Goal: Information Seeking & Learning: Check status

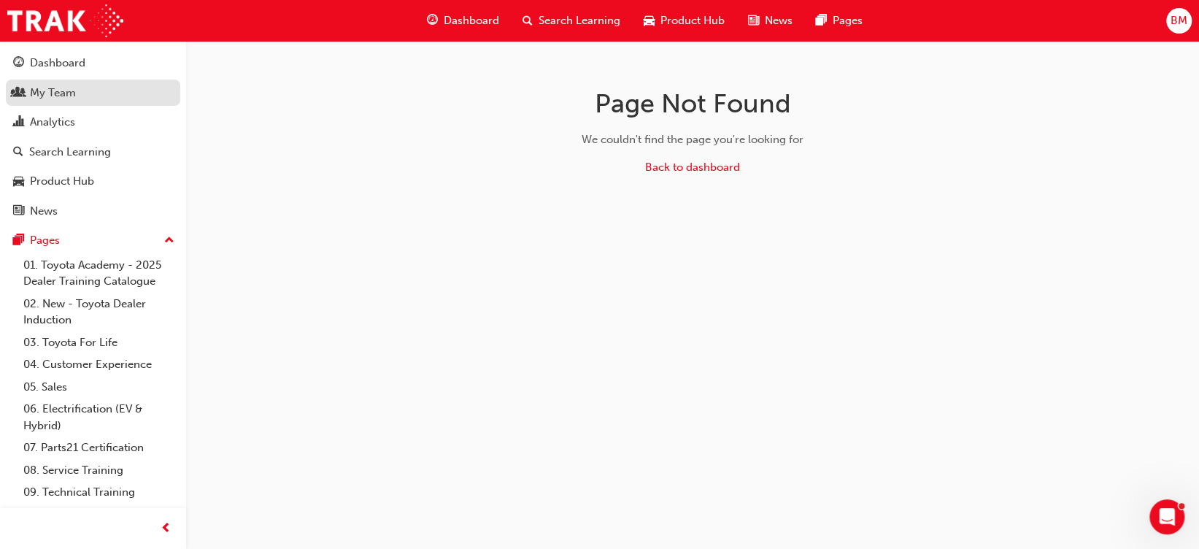
click at [20, 93] on span "people-icon" at bounding box center [18, 93] width 11 height 13
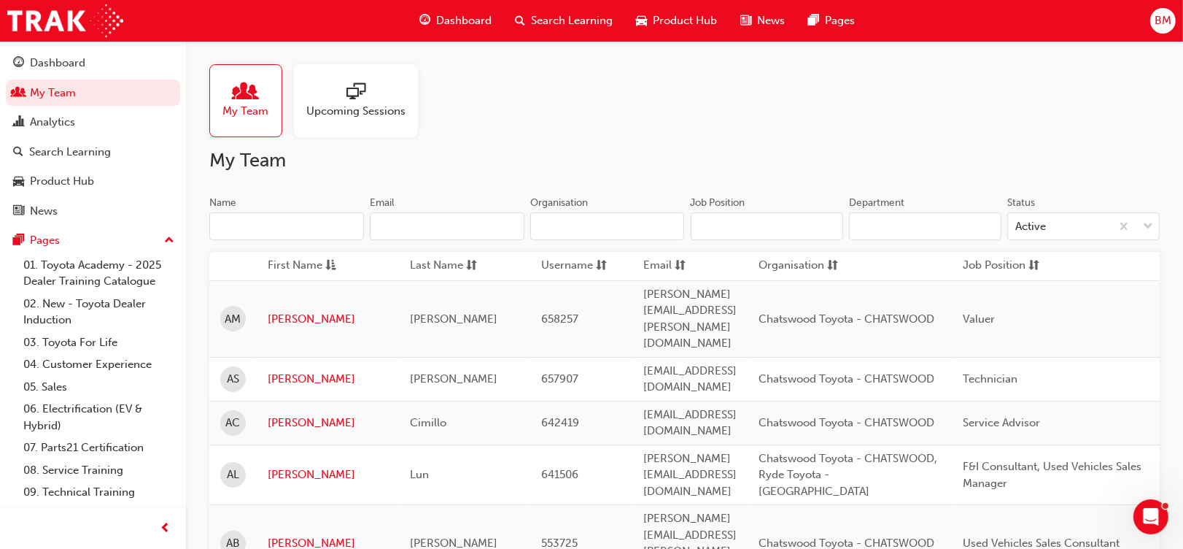
click at [357, 107] on span "Upcoming Sessions" at bounding box center [355, 111] width 99 height 17
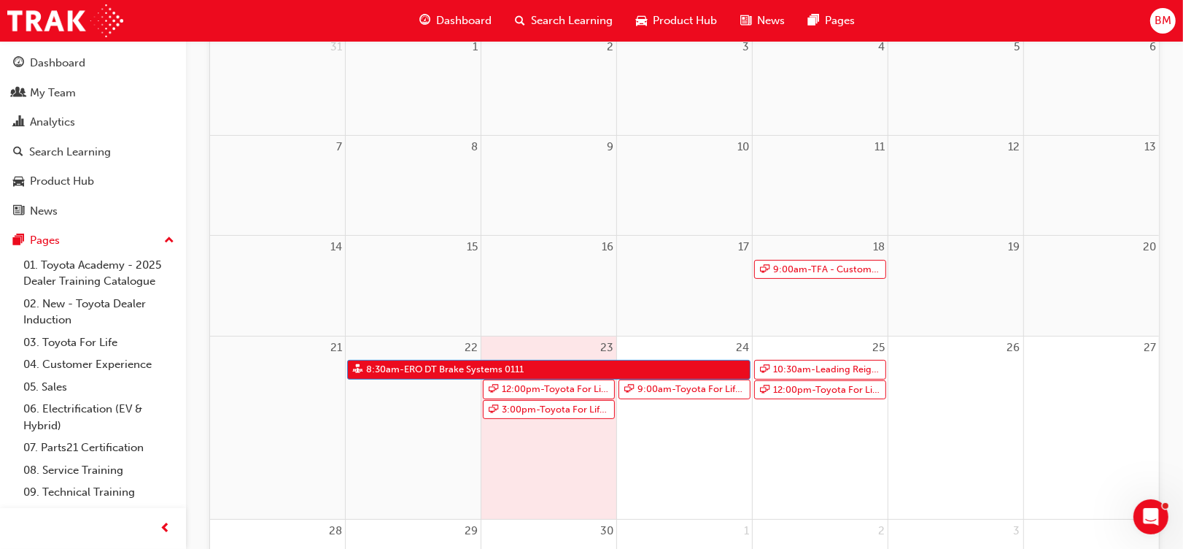
scroll to position [228, 0]
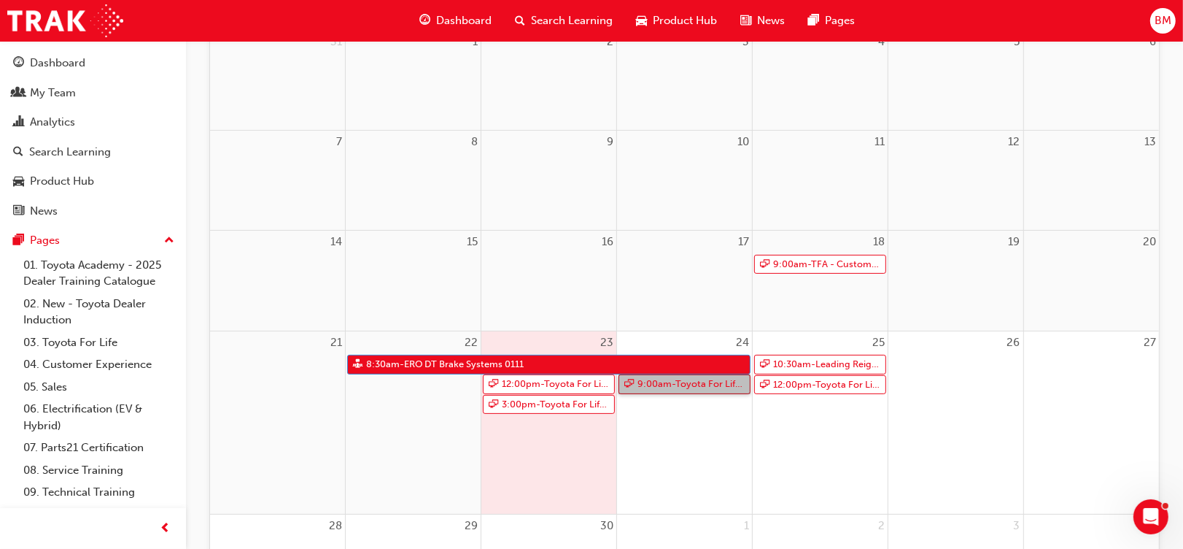
click at [680, 382] on link "9:00am - Toyota For Life In Action - Virtual Classroom" at bounding box center [685, 384] width 132 height 20
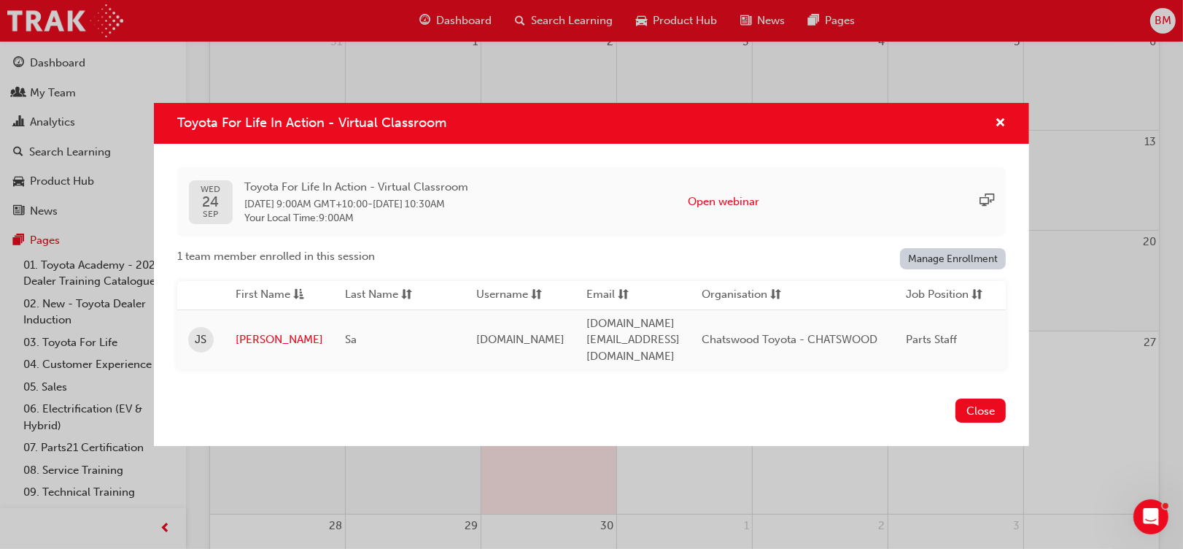
click at [964, 260] on link "Manage Enrollment" at bounding box center [953, 258] width 107 height 21
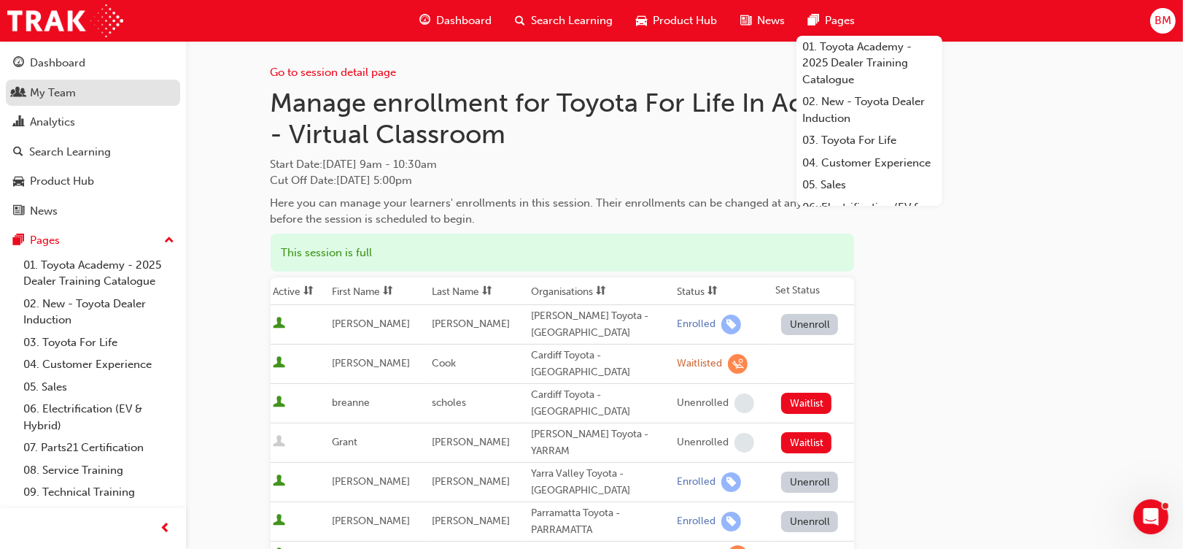
click at [26, 96] on div "My Team" at bounding box center [93, 93] width 160 height 18
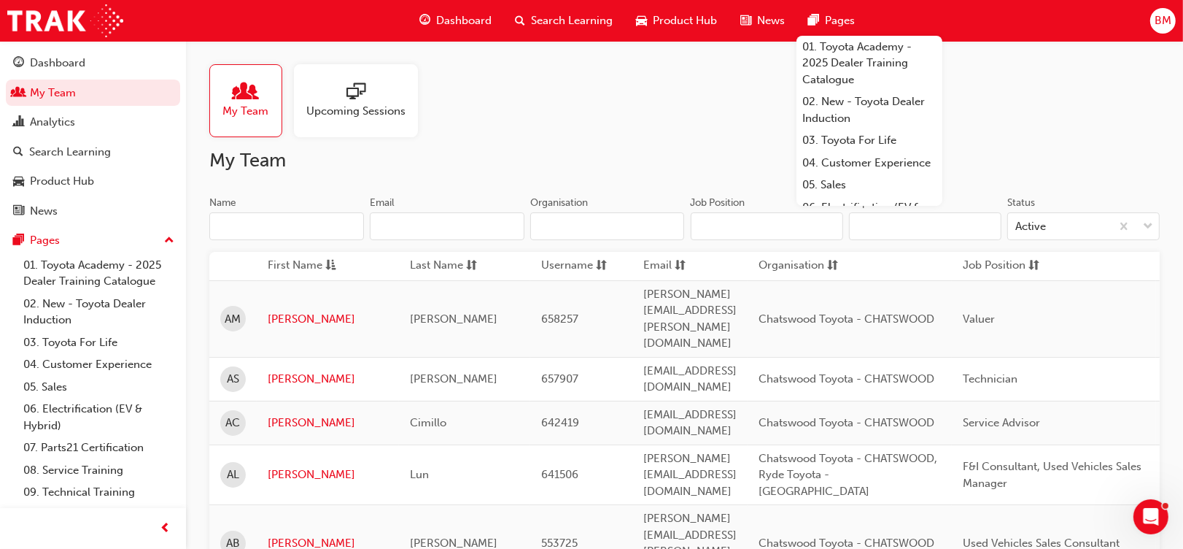
click at [269, 215] on input "Name" at bounding box center [286, 226] width 155 height 28
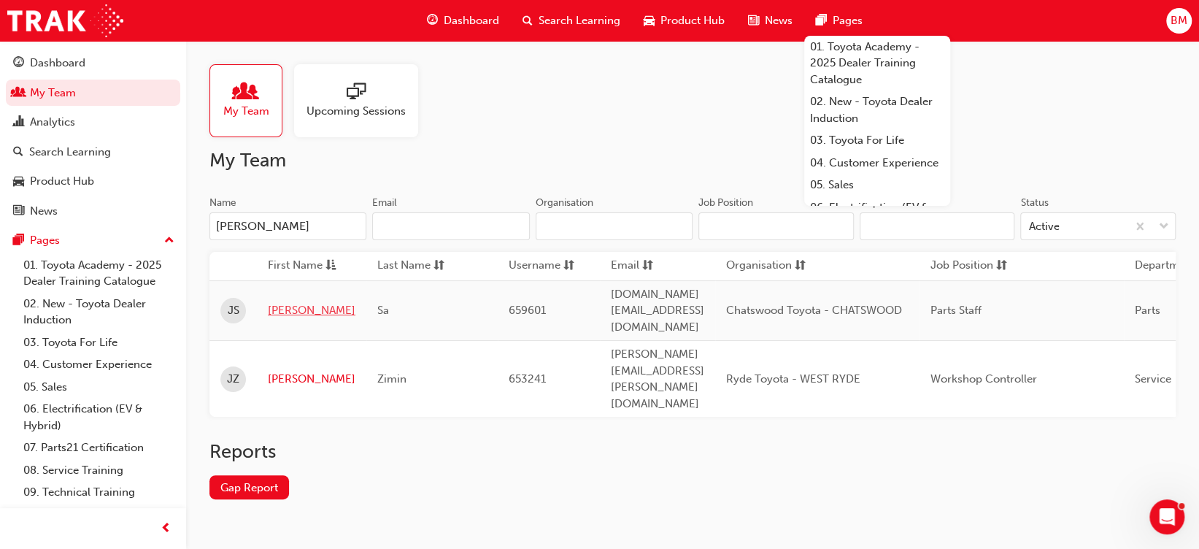
type input "[PERSON_NAME]"
click at [287, 302] on link "[PERSON_NAME]" at bounding box center [312, 310] width 88 height 17
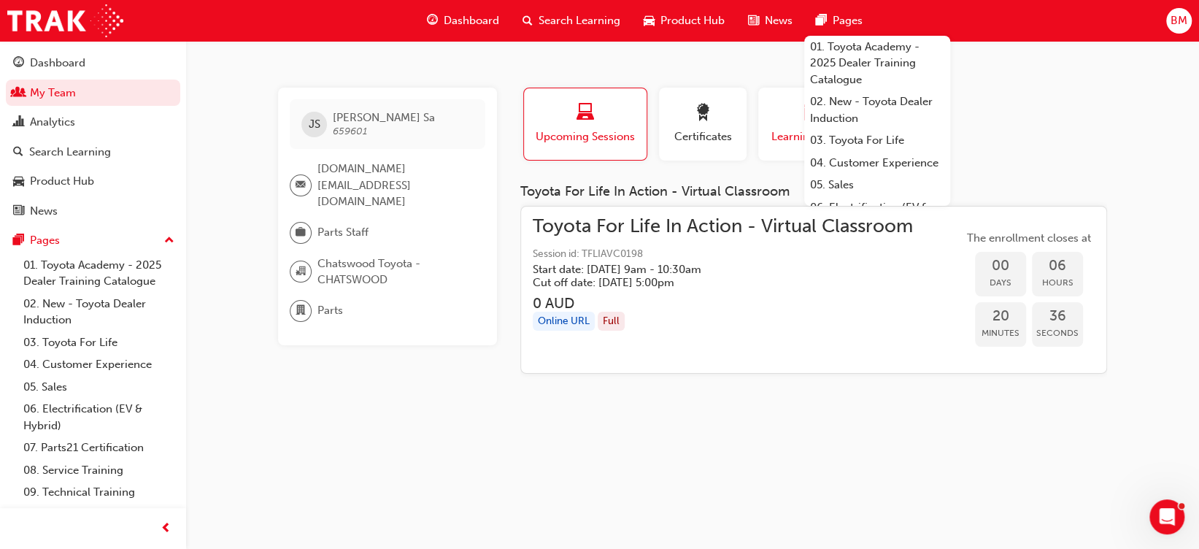
click at [789, 131] on span "Learning History" at bounding box center [813, 136] width 88 height 17
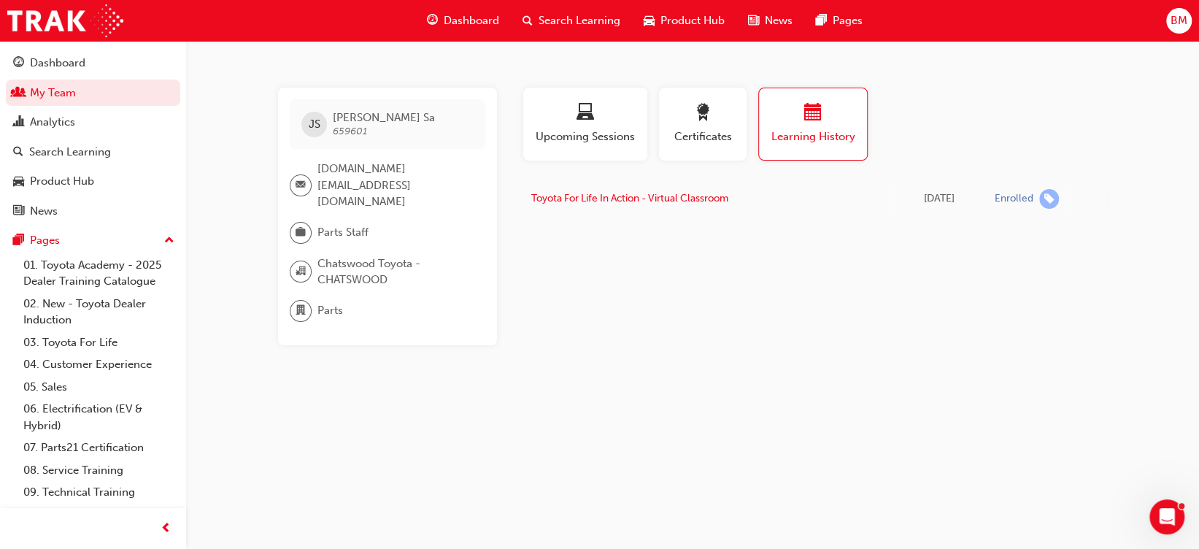
click at [482, 404] on div "JS [PERSON_NAME] 659601 [DOMAIN_NAME][EMAIL_ADDRESS][DOMAIN_NAME] Parts Staff C…" at bounding box center [599, 274] width 1199 height 549
click at [47, 93] on link "My Team" at bounding box center [93, 93] width 174 height 27
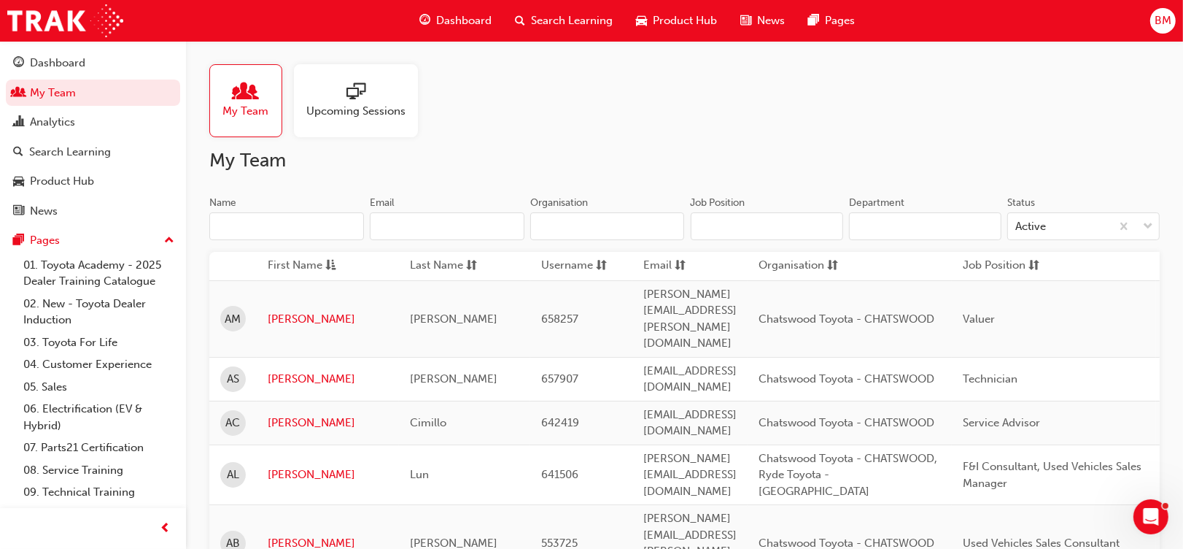
click at [356, 100] on span "sessionType_ONLINE_URL-icon" at bounding box center [356, 92] width 19 height 20
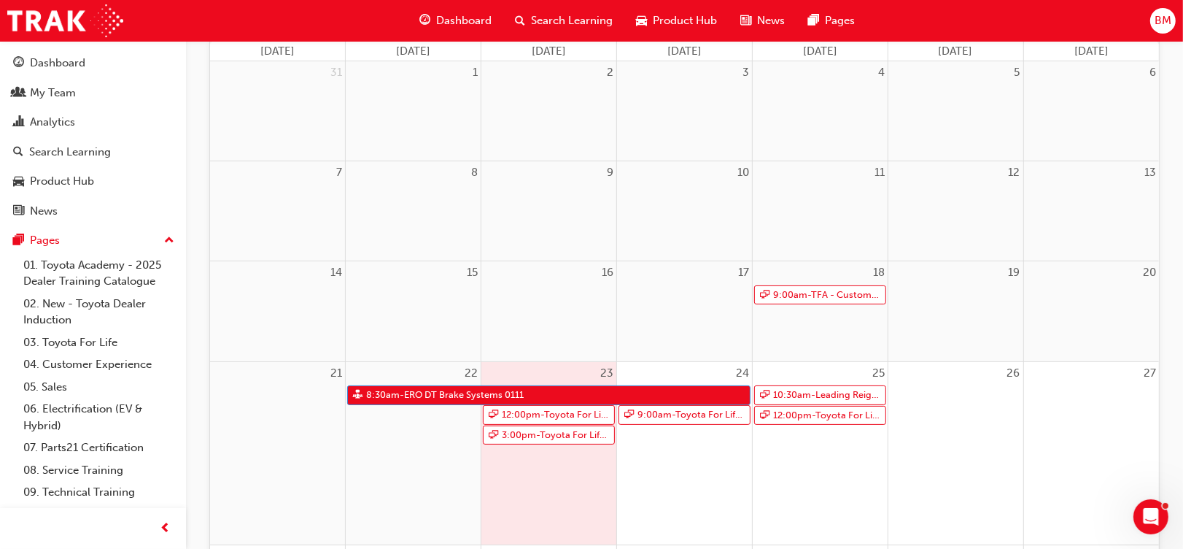
scroll to position [215, 0]
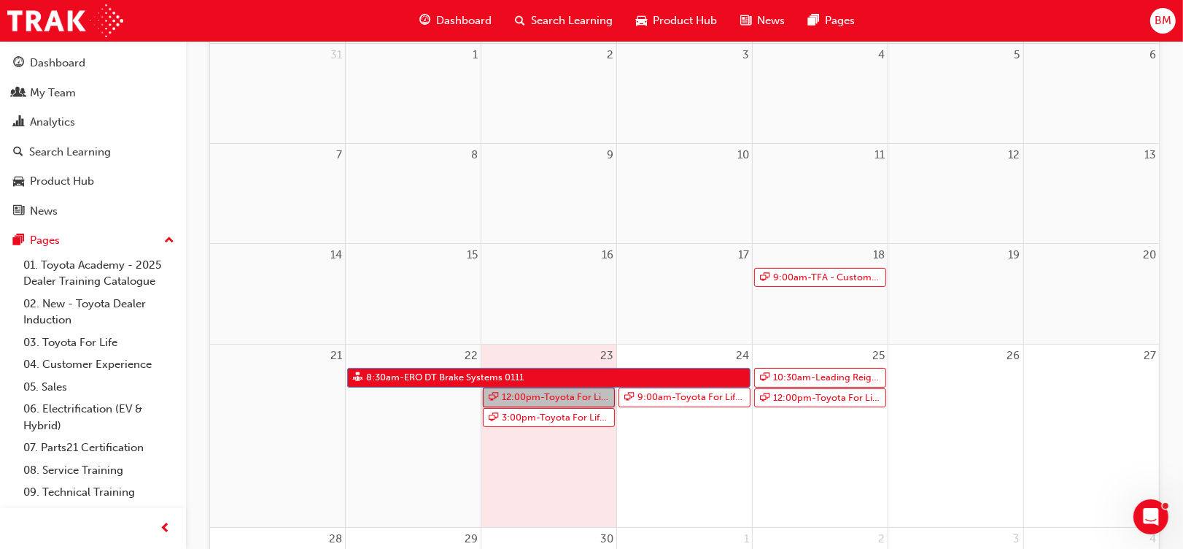
click at [563, 395] on link "12:00pm - Toyota For Life In Action - Virtual Classroom" at bounding box center [549, 397] width 132 height 20
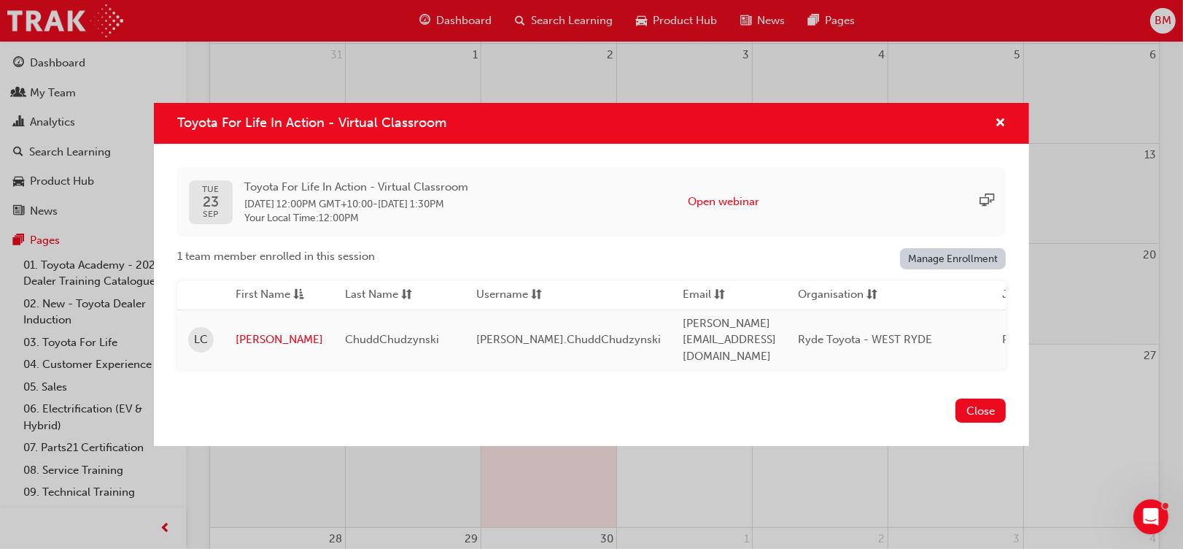
click at [957, 266] on link "Manage Enrollment" at bounding box center [953, 258] width 107 height 21
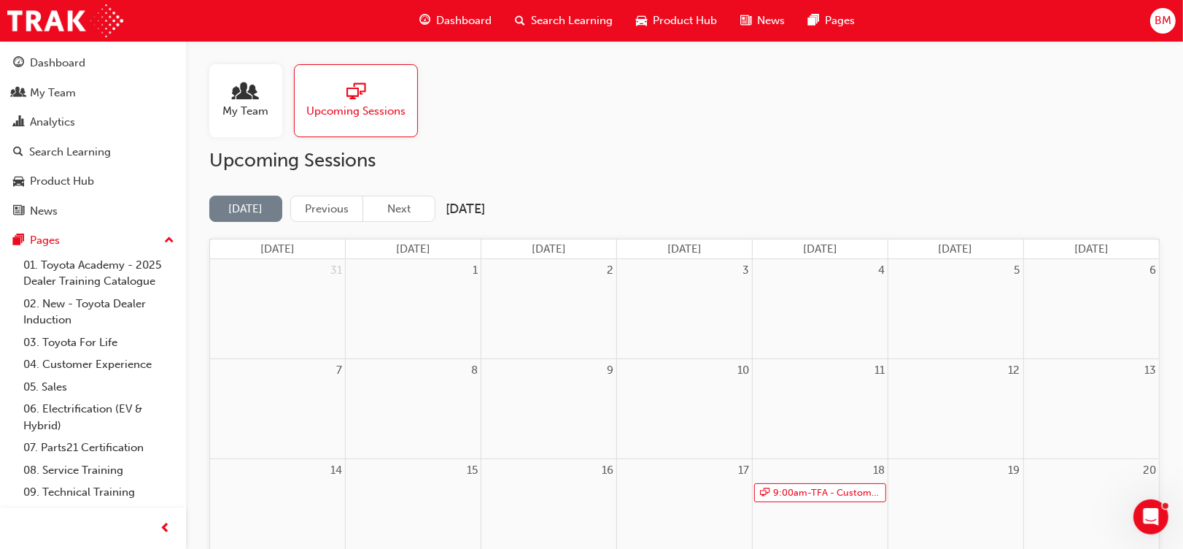
click at [238, 102] on span "people-icon" at bounding box center [245, 92] width 19 height 20
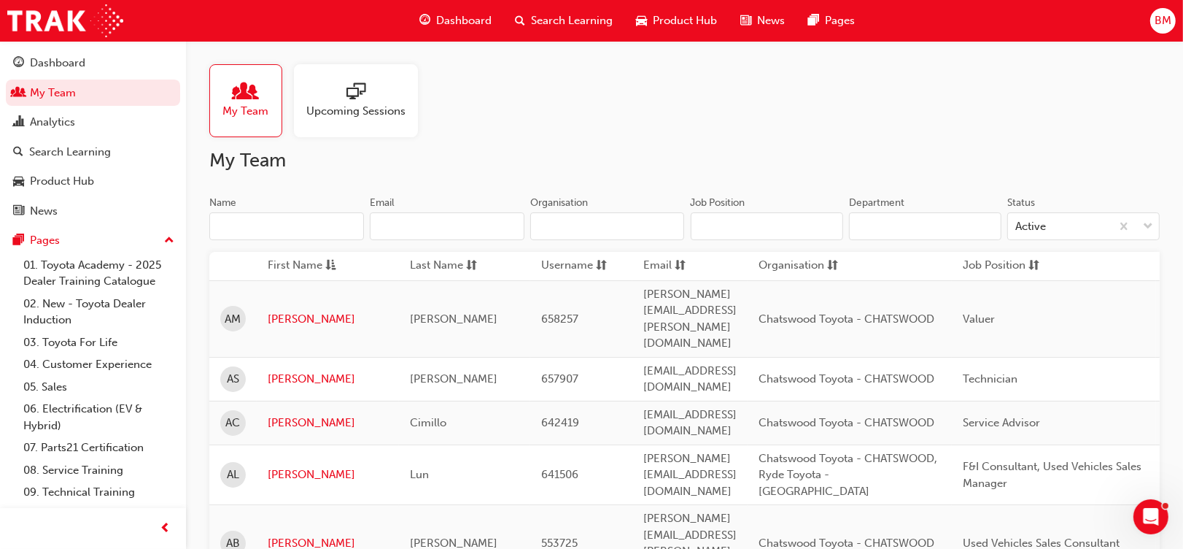
click at [294, 223] on input "Name" at bounding box center [286, 226] width 155 height 28
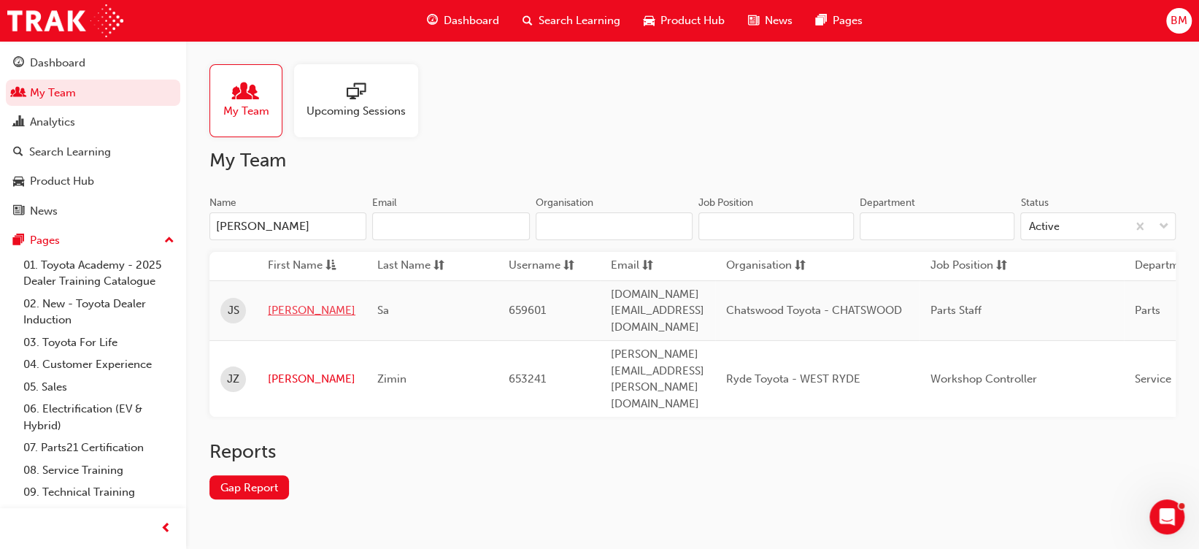
type input "[PERSON_NAME]"
click at [288, 302] on link "[PERSON_NAME]" at bounding box center [312, 310] width 88 height 17
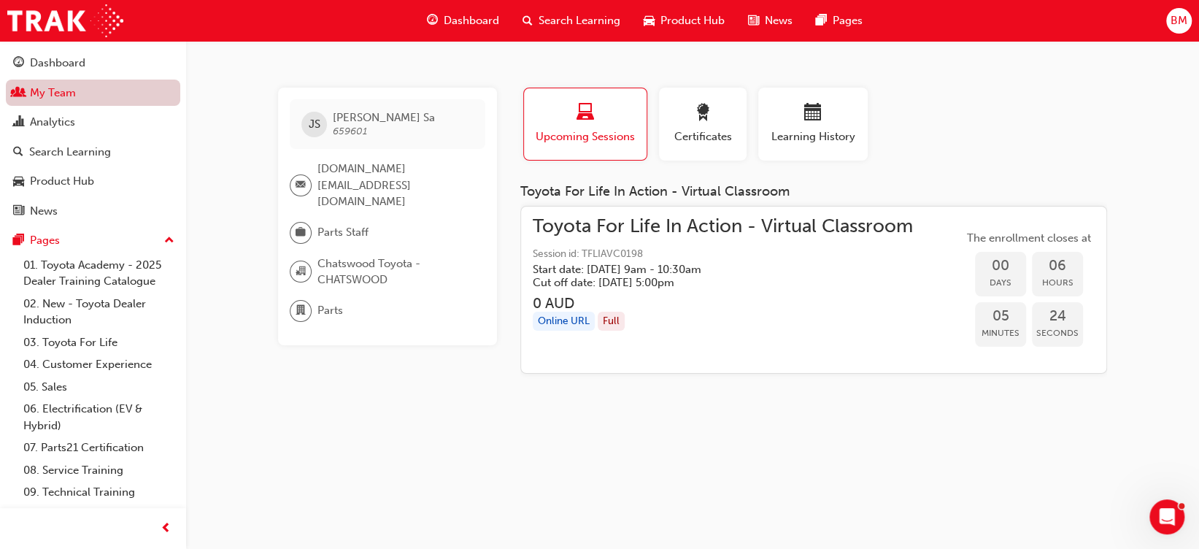
click at [63, 90] on link "My Team" at bounding box center [93, 93] width 174 height 27
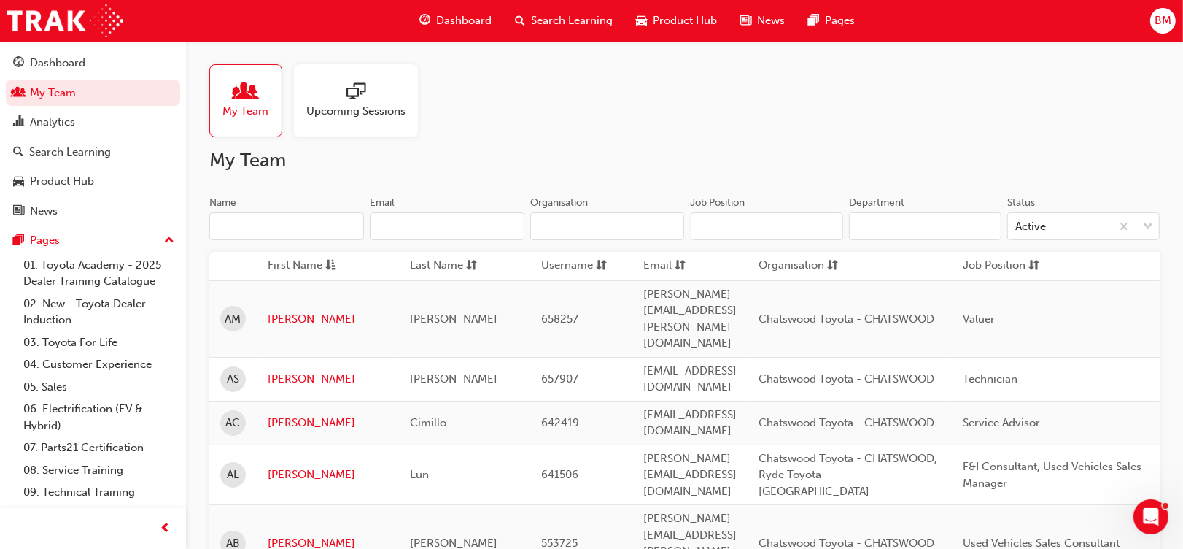
click at [286, 223] on input "Name" at bounding box center [286, 226] width 155 height 28
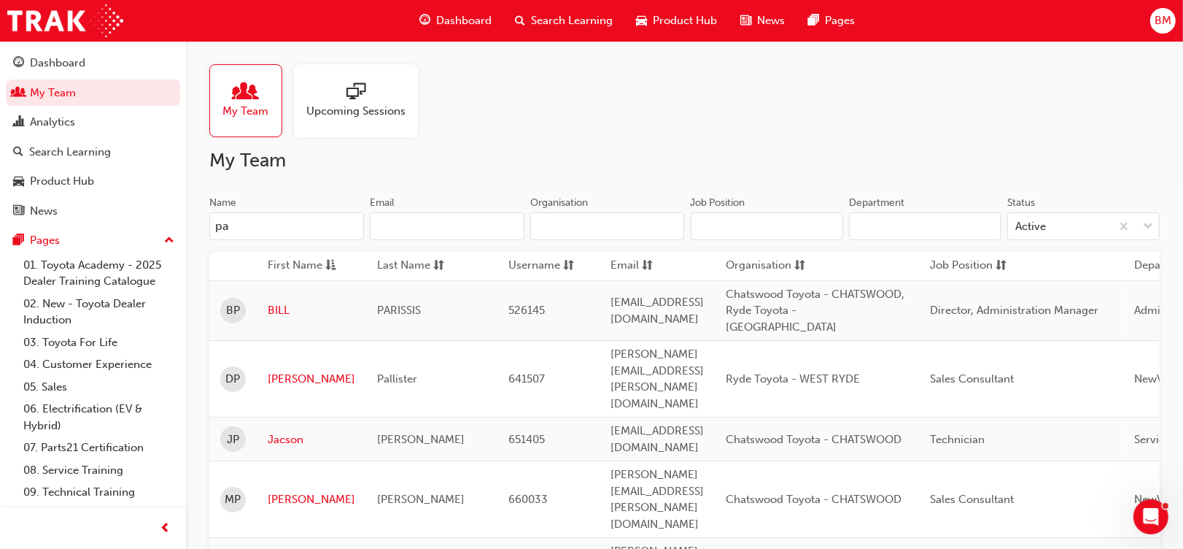
type input "p"
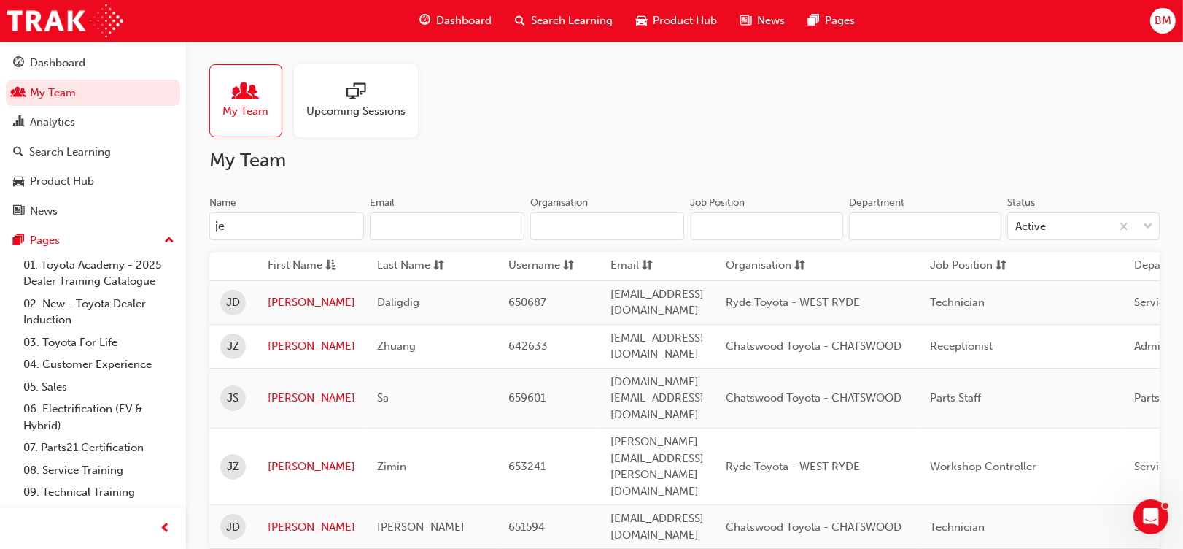
type input "j"
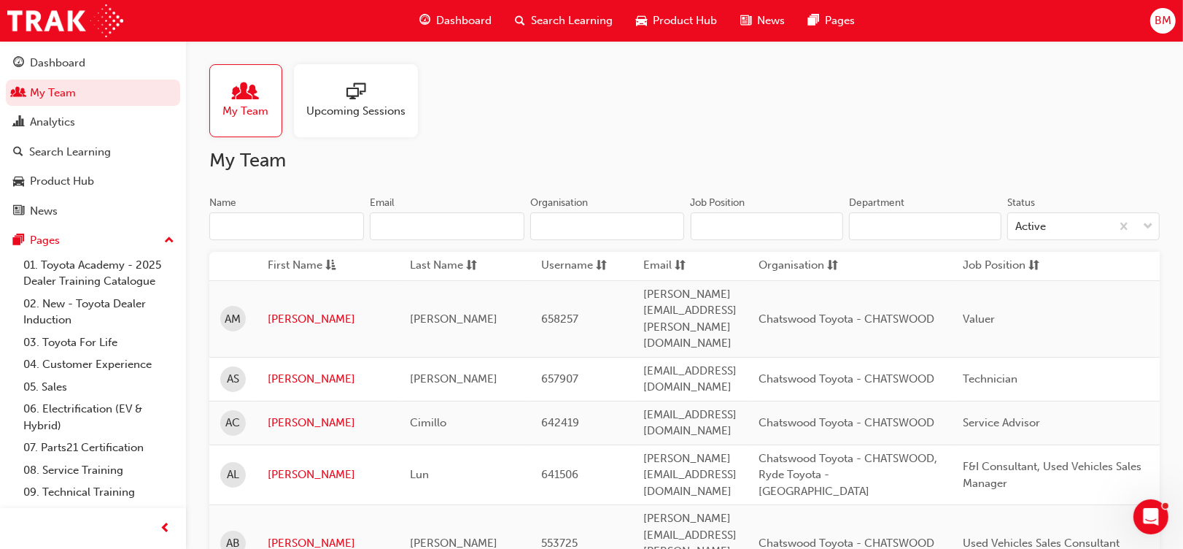
click at [896, 239] on input "Department" at bounding box center [925, 226] width 152 height 28
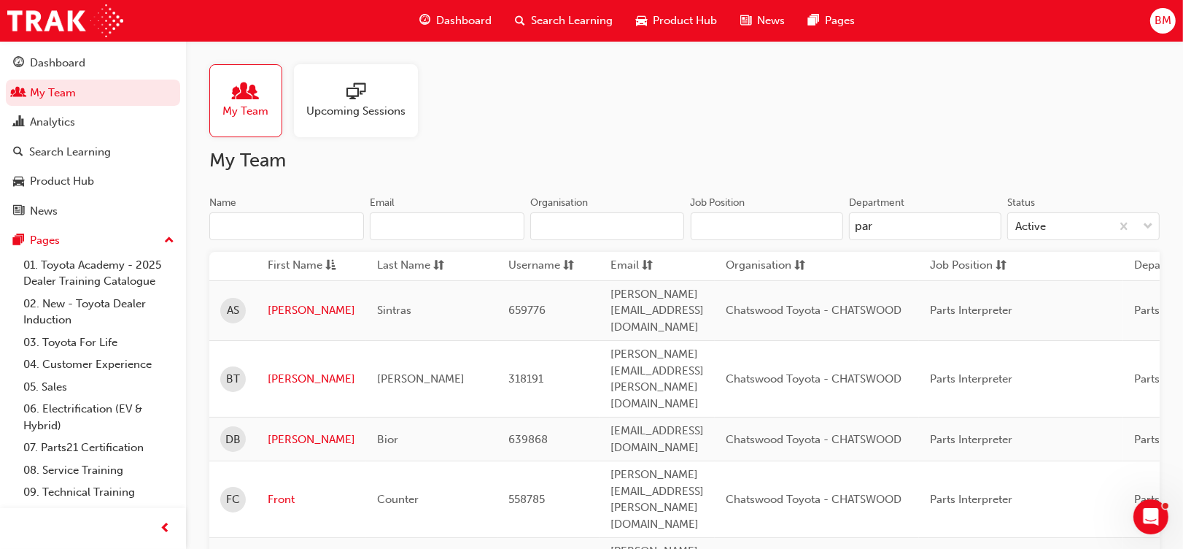
type input "part"
drag, startPoint x: 928, startPoint y: 226, endPoint x: 656, endPoint y: 225, distance: 272.2
click at [656, 225] on div "Name Email Organisation Job Position Department part Status Active" at bounding box center [684, 224] width 951 height 57
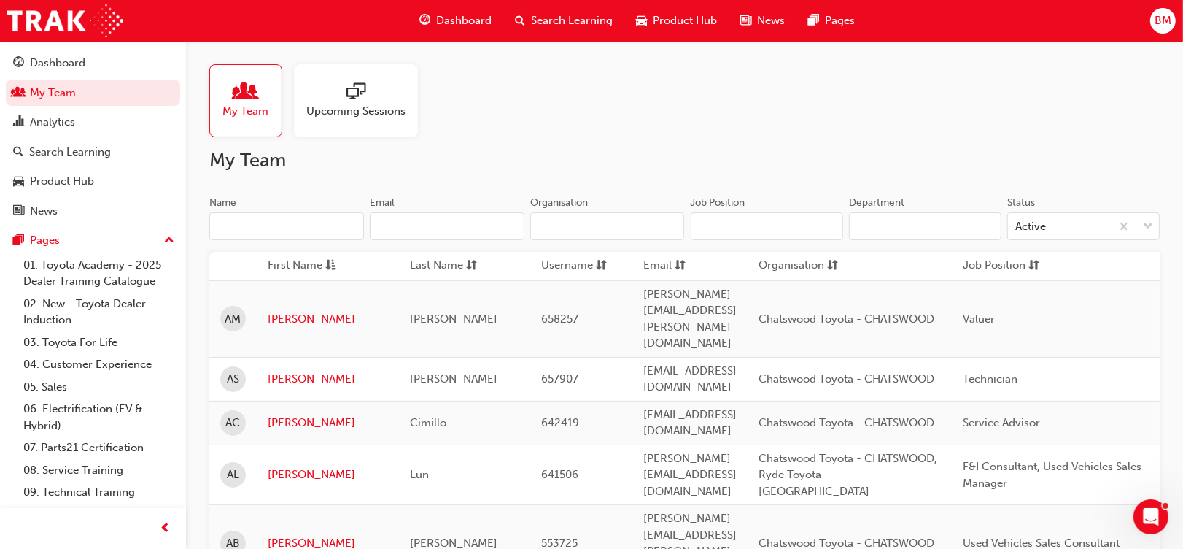
click at [764, 117] on div "My Team Upcoming Sessions" at bounding box center [684, 100] width 951 height 73
click at [325, 223] on input "Name" at bounding box center [286, 226] width 155 height 28
